Goal: Task Accomplishment & Management: Use online tool/utility

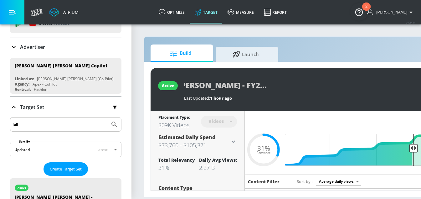
scroll to position [30, 0]
click at [42, 123] on input "fall" at bounding box center [60, 125] width 95 height 8
type input "f"
type input "spring"
click at [107, 118] on button "Submit Search" at bounding box center [114, 125] width 14 height 14
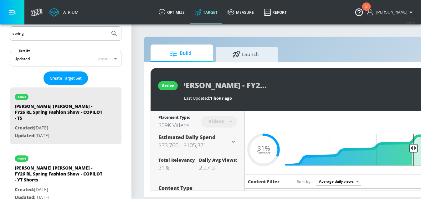
scroll to position [120, 0]
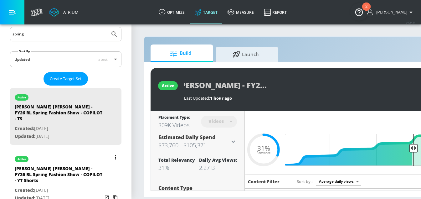
click at [78, 186] on p "Created: [DATE]" at bounding box center [59, 190] width 88 height 8
type input "[PERSON_NAME] [PERSON_NAME] - FY26 RL Spring Fashion Show - COPILOT - YT Shorts"
type input "channels"
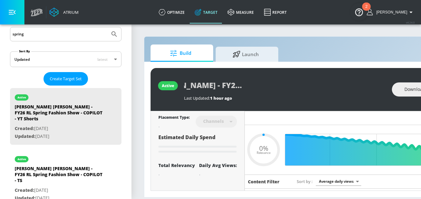
scroll to position [0, 97]
click at [358, 87] on div "[PERSON_NAME] [PERSON_NAME] - FY26 RL Spring Fashion Show - COPILOT - YT Shorts" at bounding box center [285, 85] width 202 height 14
type input "0.3"
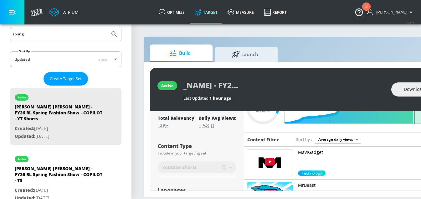
scroll to position [44, 0]
